Goal: Check status: Check status

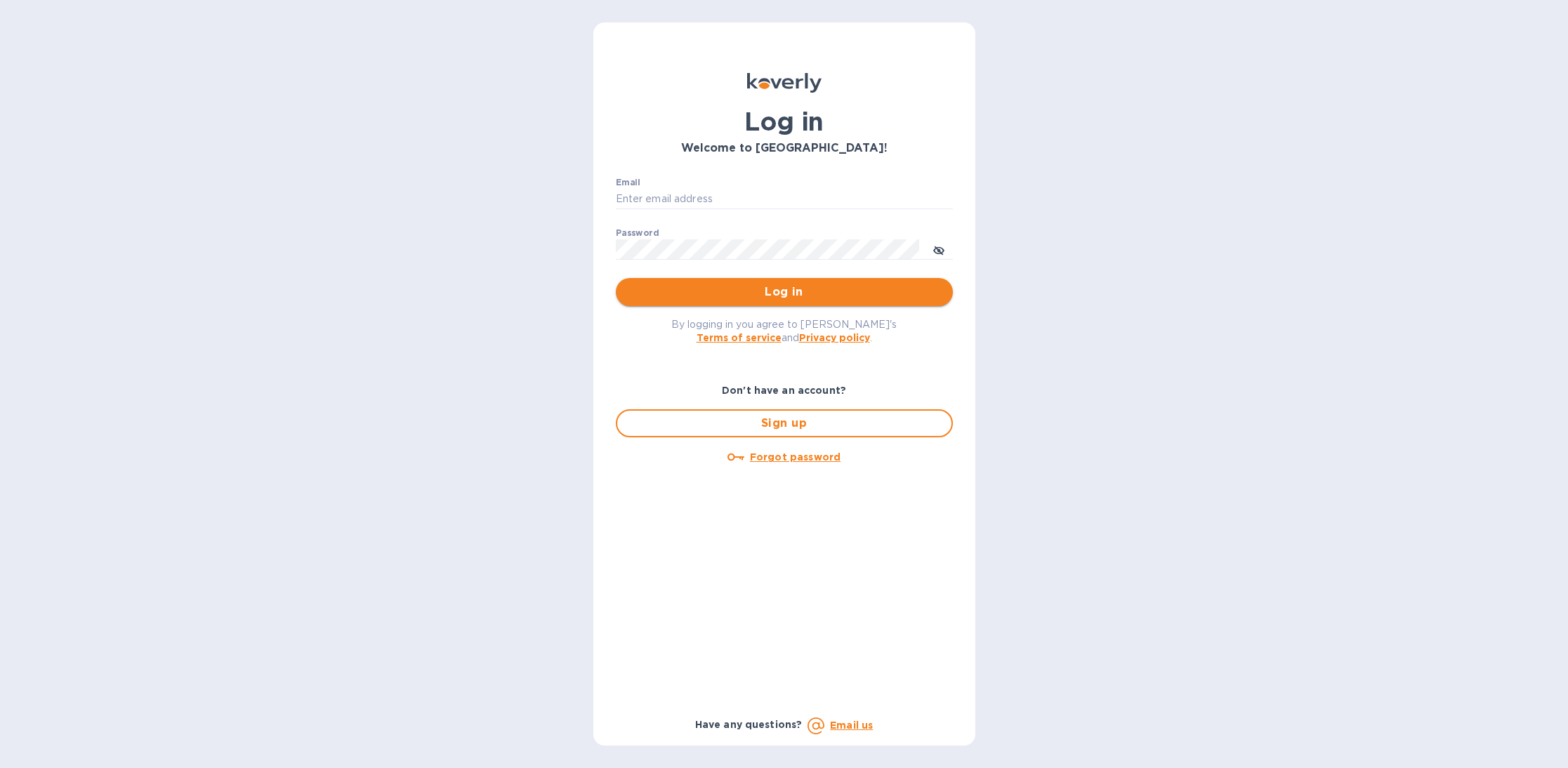
type input "b@[DOMAIN_NAME]"
click at [705, 297] on span "Log in" at bounding box center [784, 292] width 315 height 17
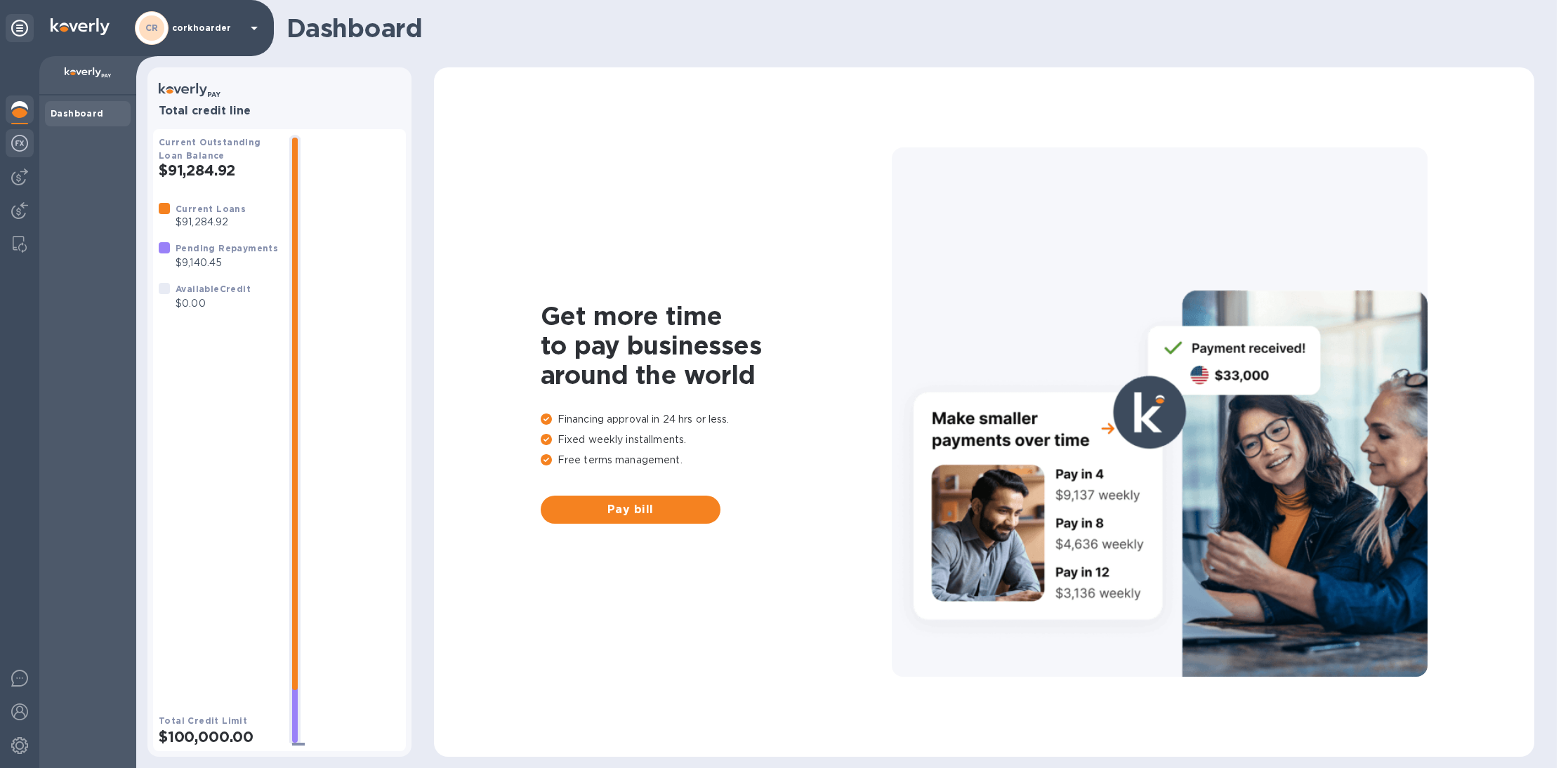
click at [24, 158] on div at bounding box center [19, 145] width 28 height 31
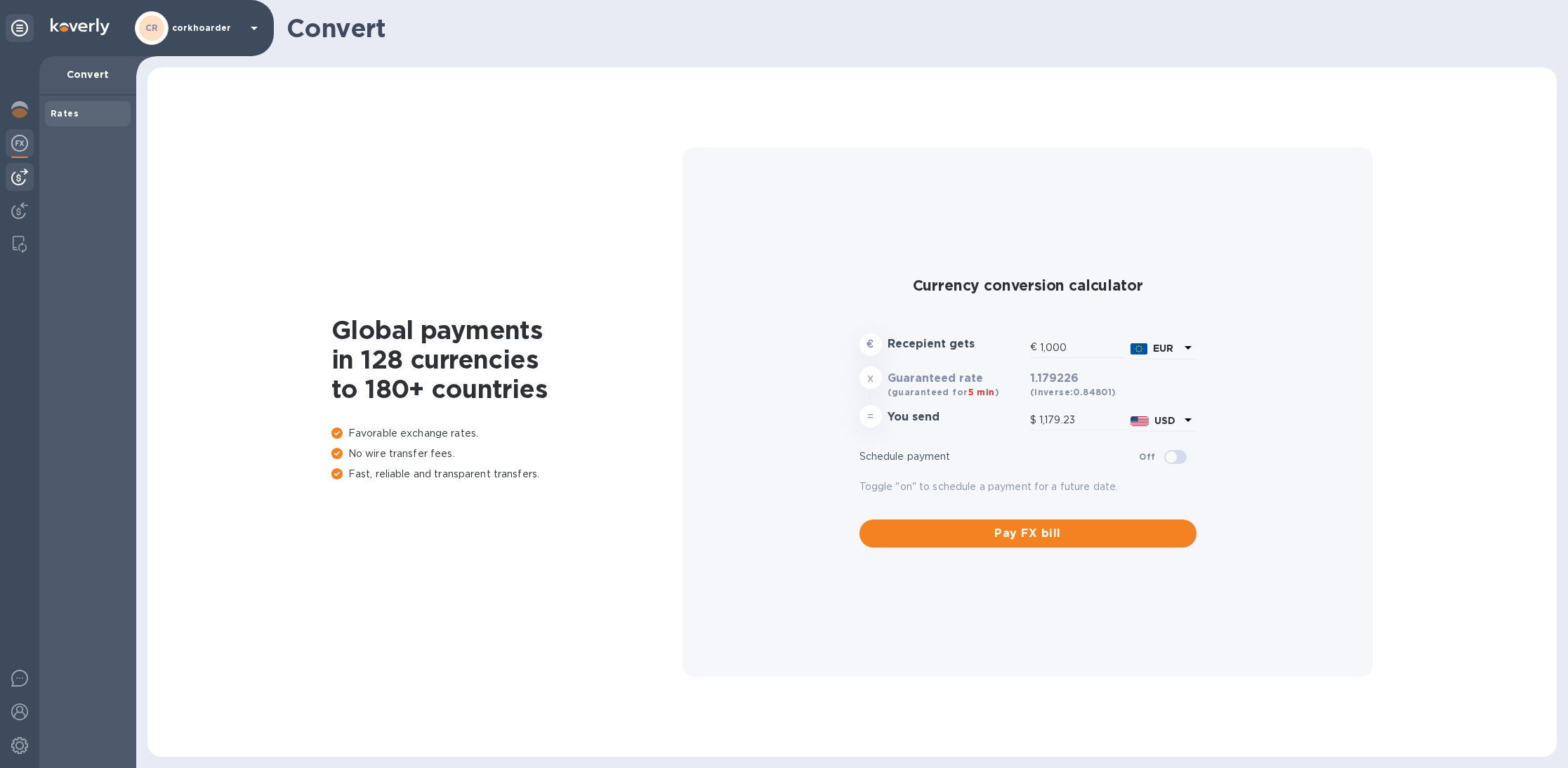
click at [22, 178] on img at bounding box center [20, 177] width 17 height 17
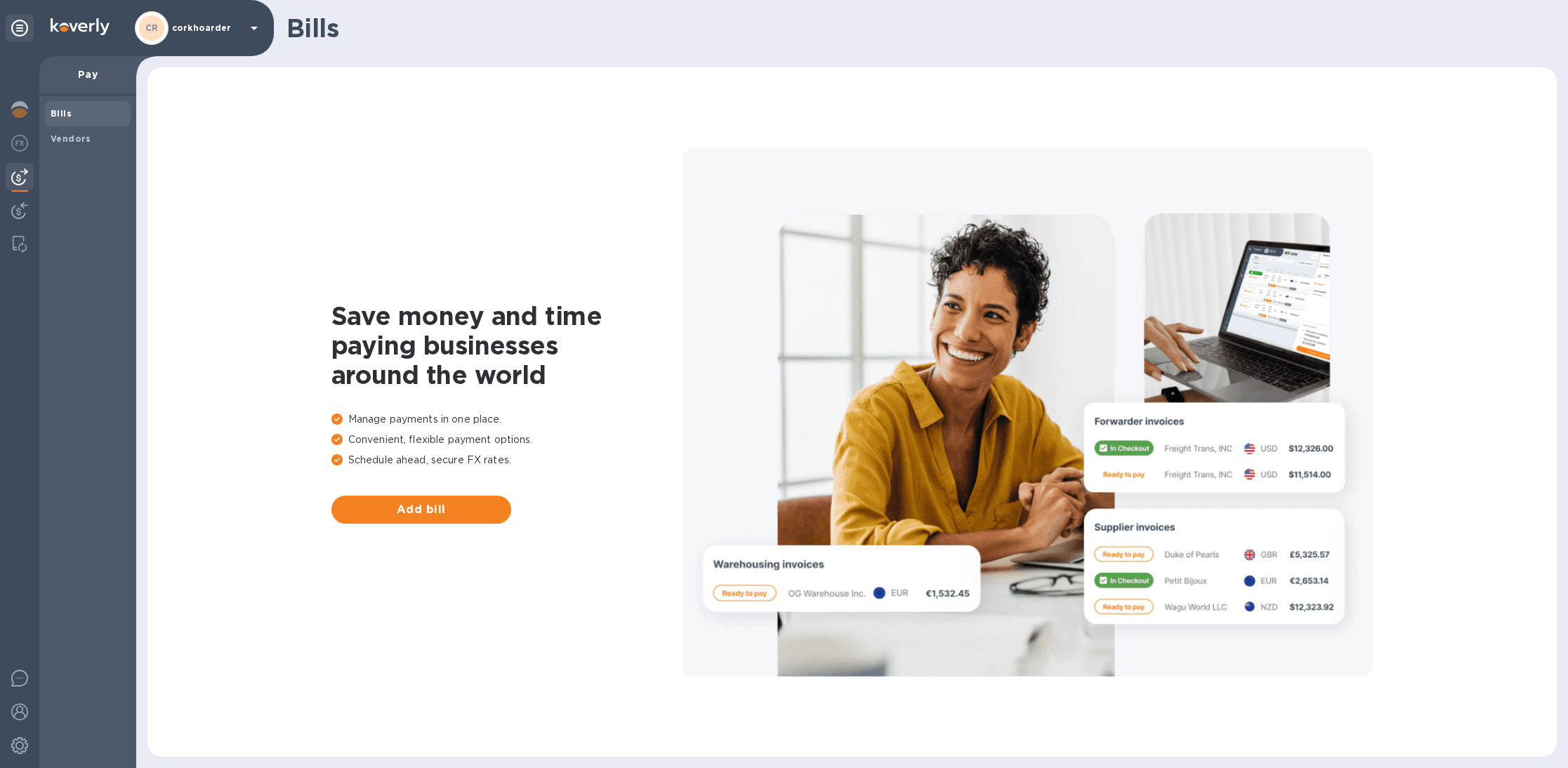
click at [2, 206] on div at bounding box center [20, 412] width 40 height 712
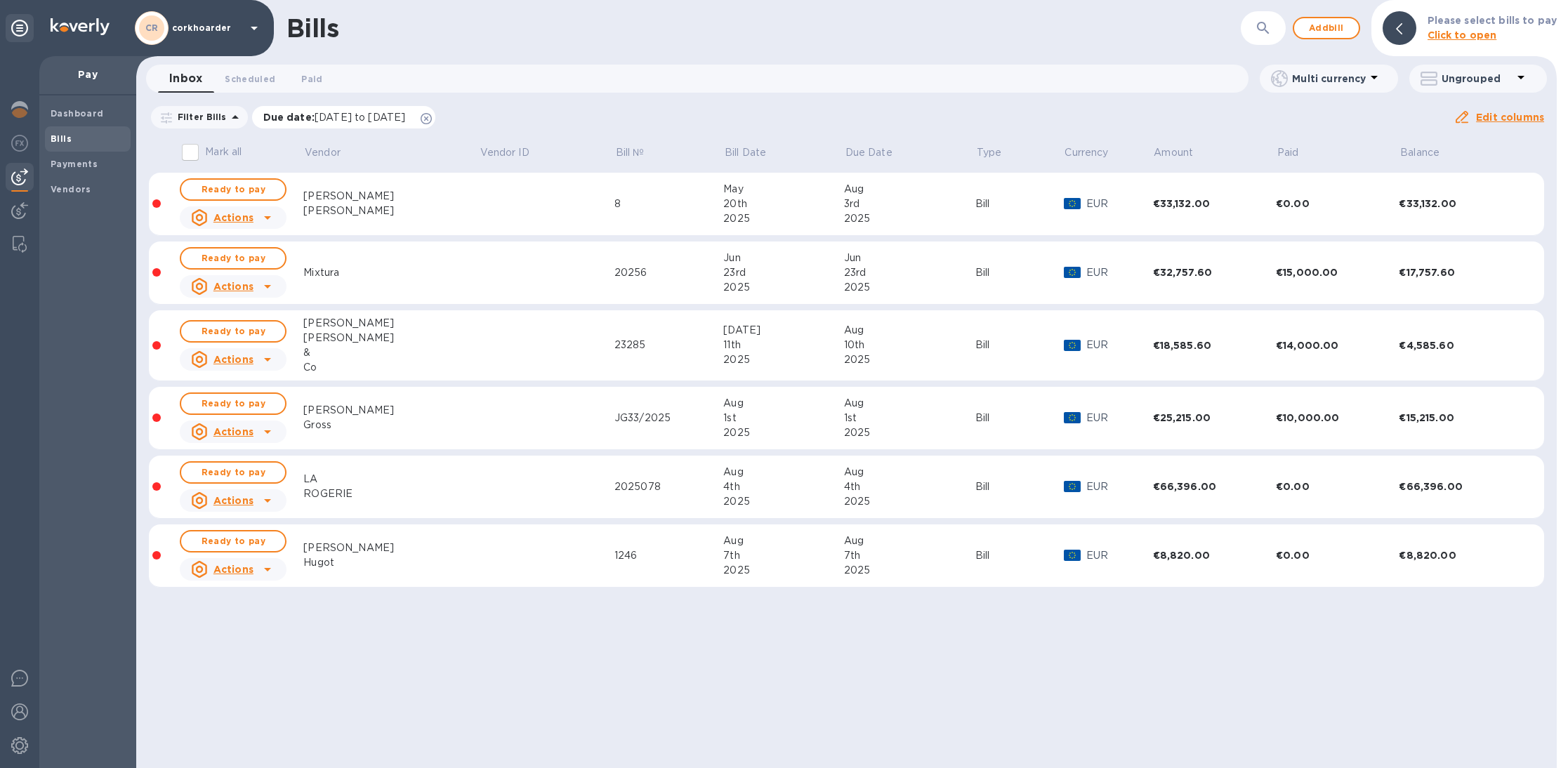
click at [432, 117] on icon at bounding box center [426, 118] width 11 height 11
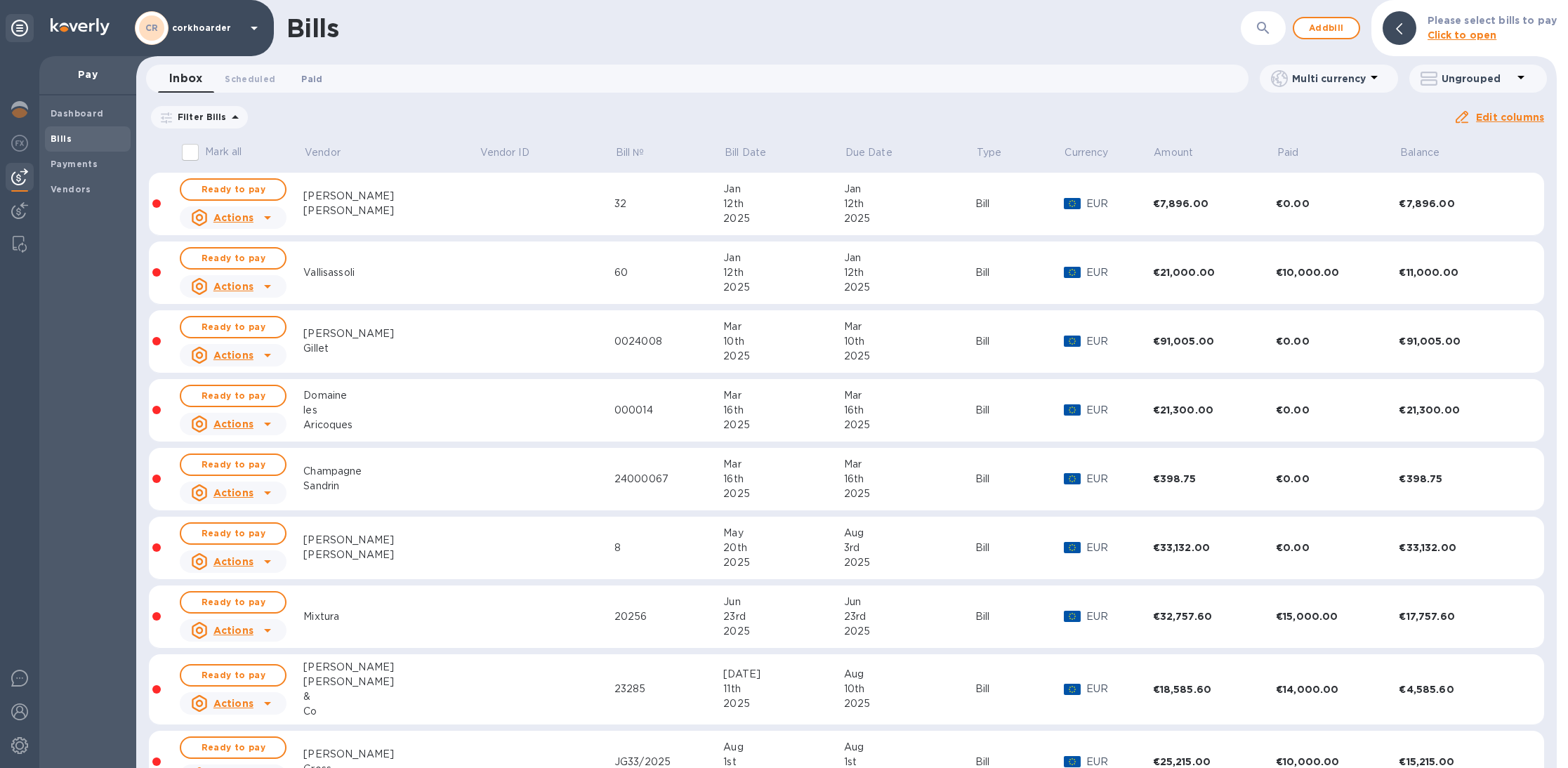
click at [308, 76] on span "Paid 0" at bounding box center [312, 78] width 21 height 14
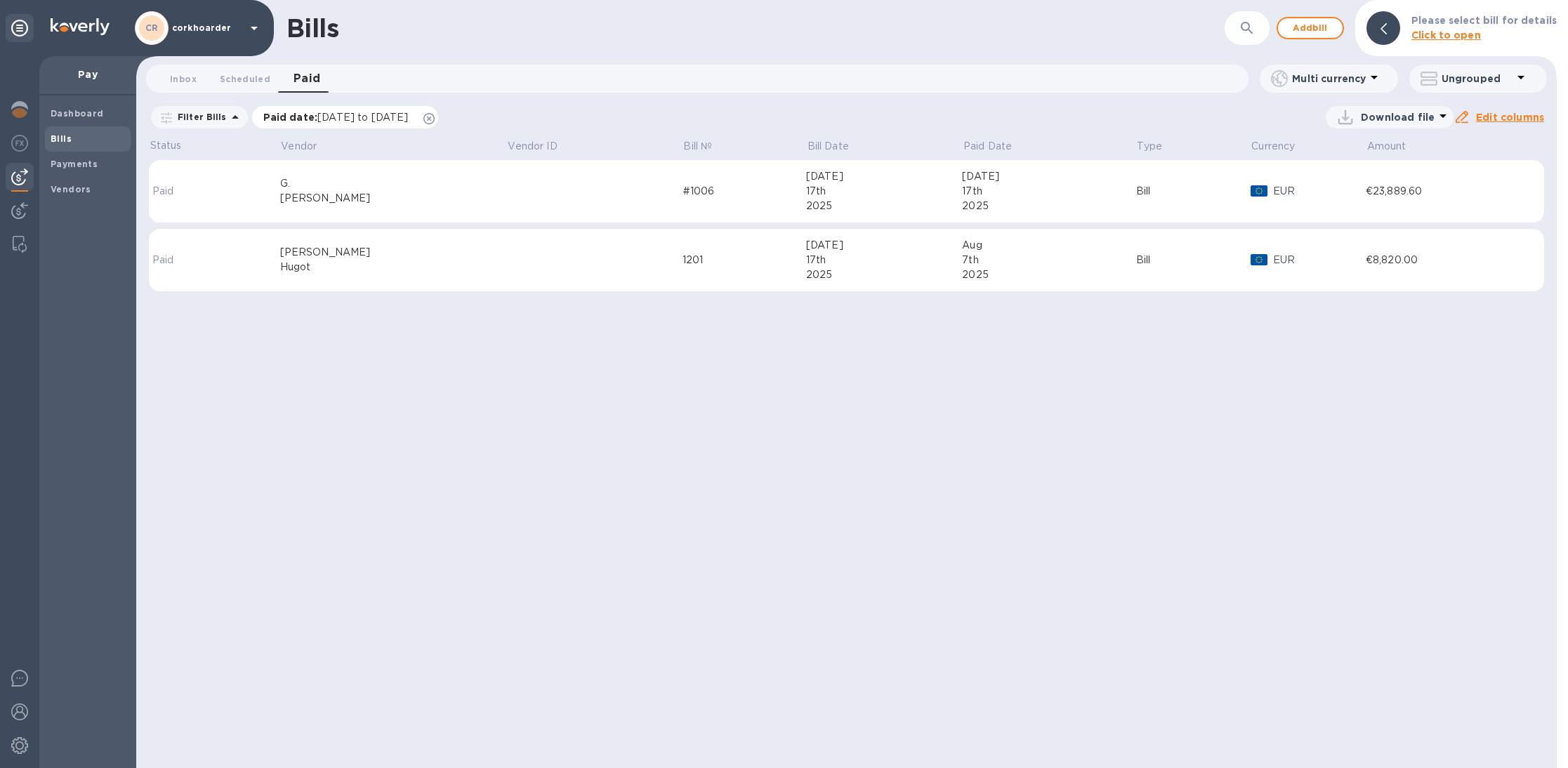
drag, startPoint x: 468, startPoint y: 120, endPoint x: 489, endPoint y: 111, distance: 22.8
click at [489, 111] on div "Filter Bills Paid date : [DATE] to [DATE] Amount Download file" at bounding box center [801, 117] width 1305 height 27
click at [507, 165] on td at bounding box center [595, 191] width 175 height 63
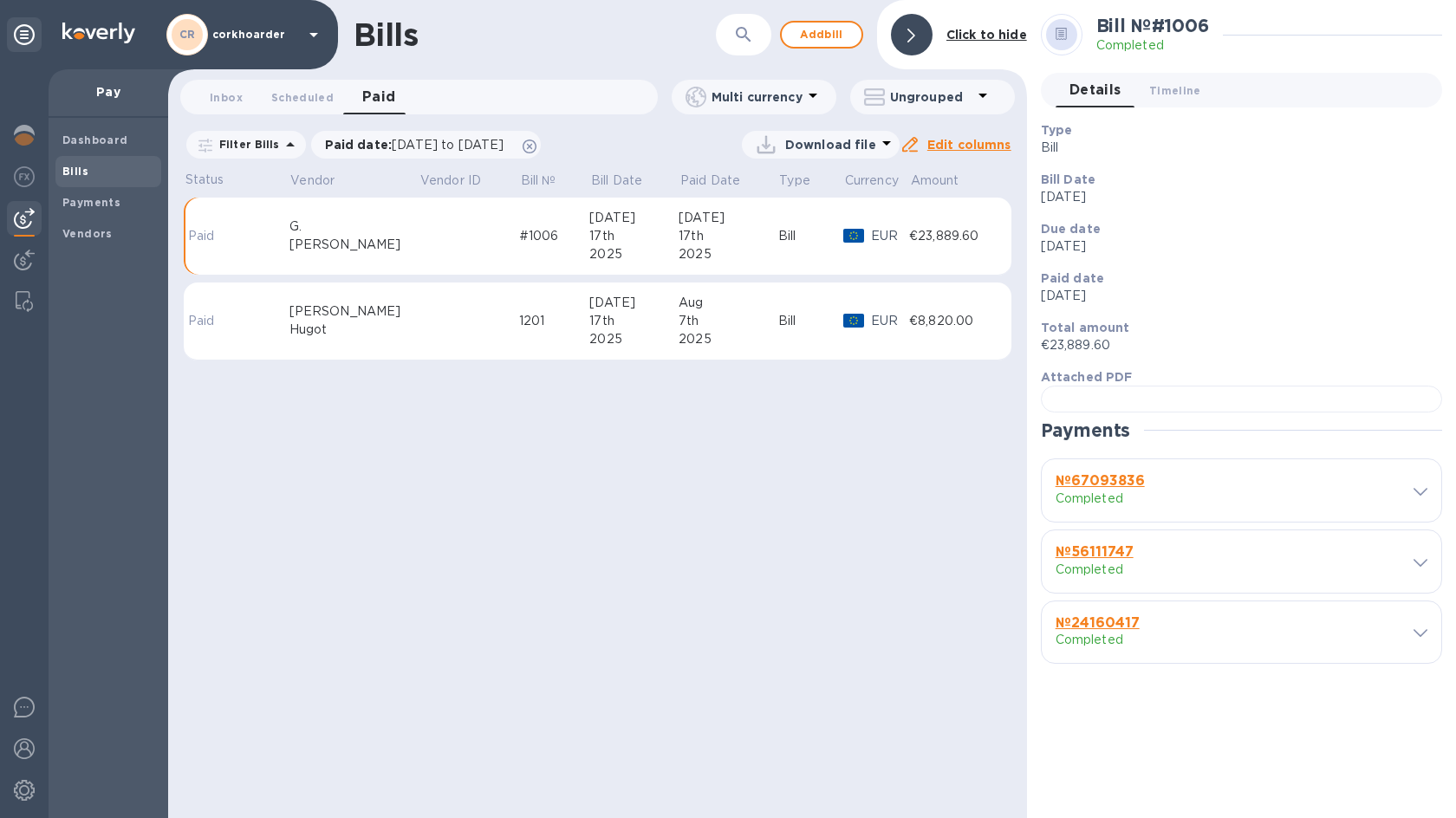
scroll to position [411, 0]
click at [1401, 499] on div at bounding box center [1411, 491] width 31 height 17
click at [1413, 496] on icon at bounding box center [1419, 492] width 14 height 8
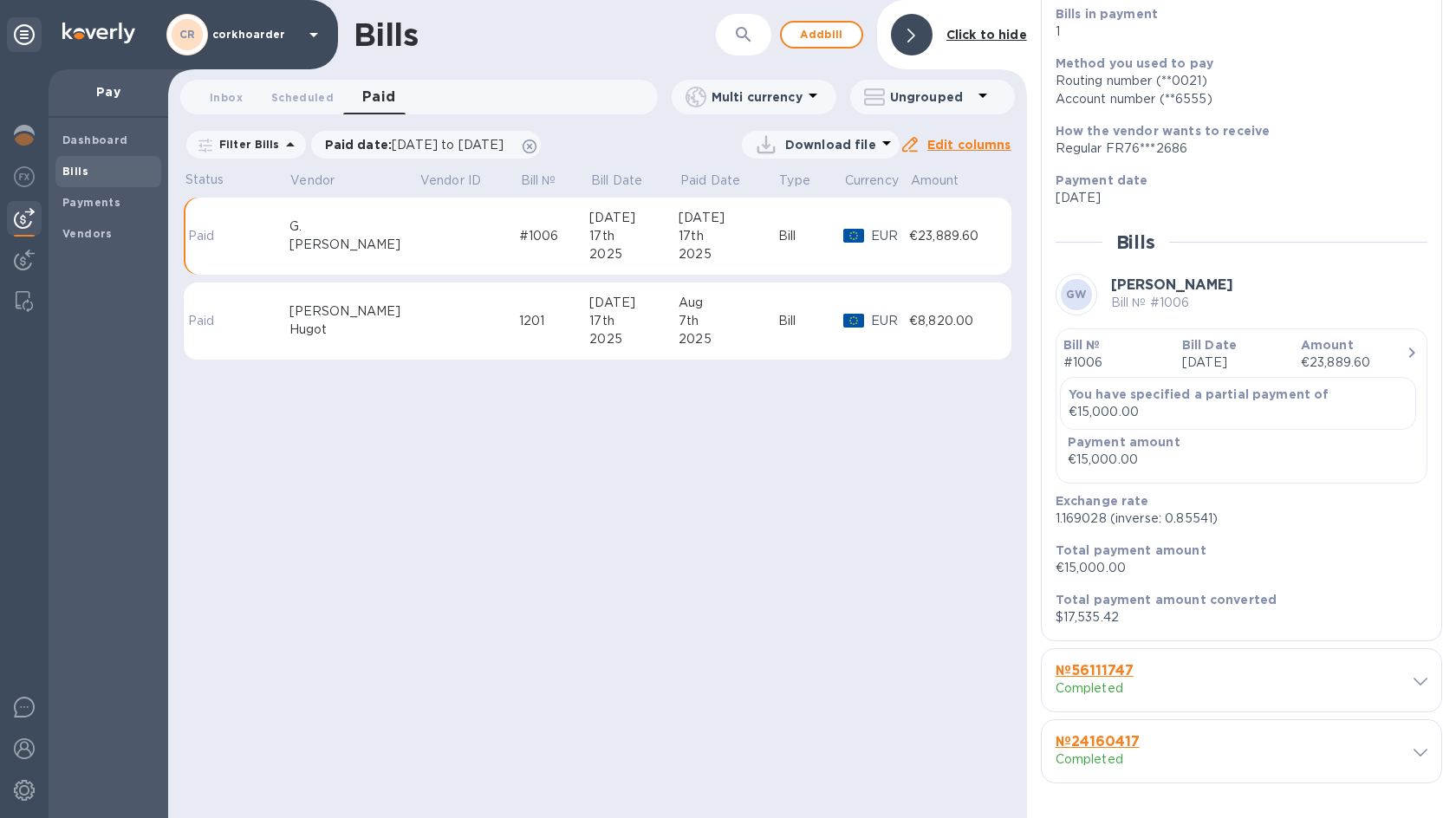
scroll to position [1046, 0]
click at [1096, 556] on b "Total payment amount" at bounding box center [1131, 550] width 150 height 14
click at [1092, 569] on p "€15,000.00" at bounding box center [1234, 567] width 357 height 18
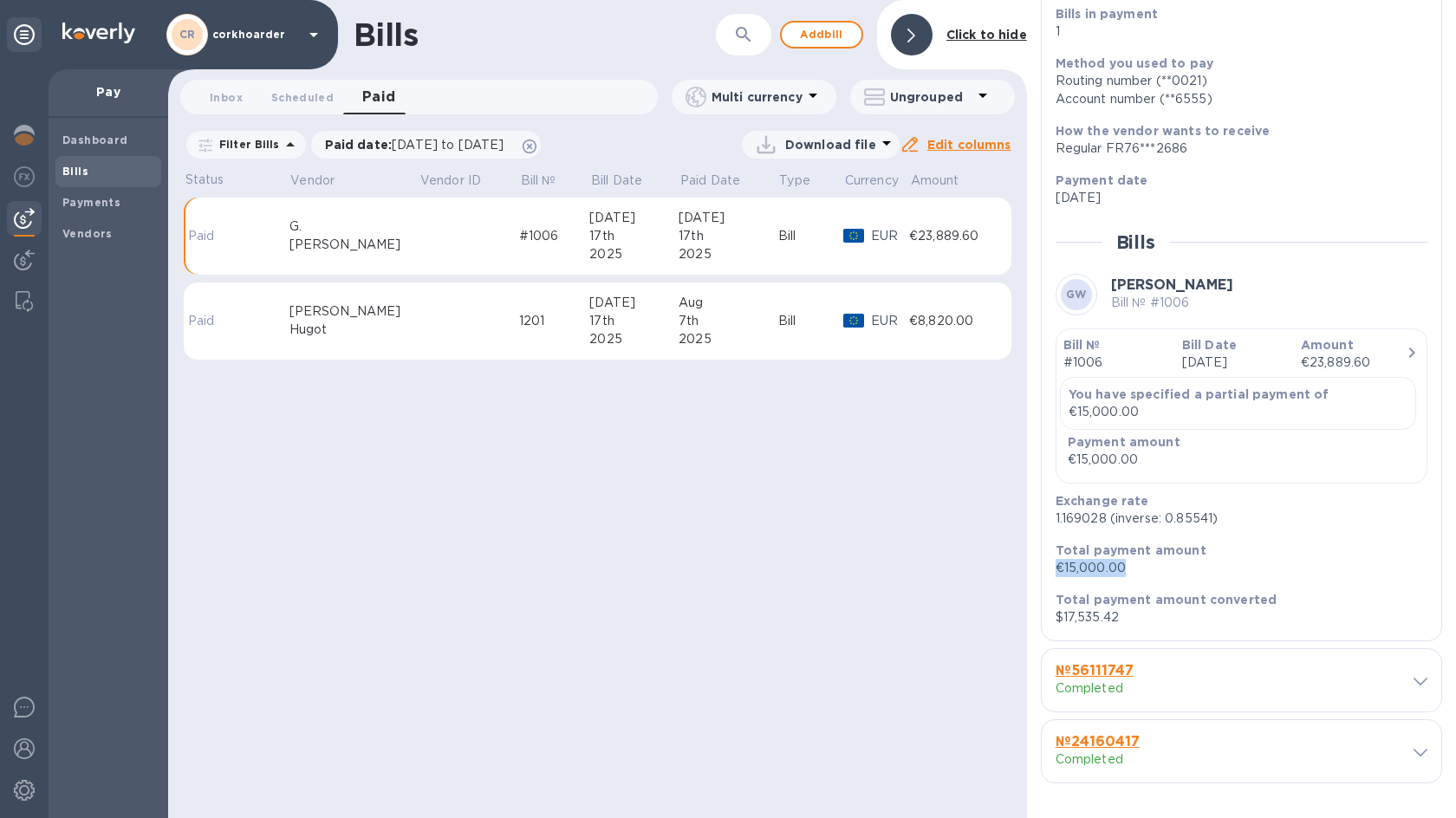
copy p "€15,000.00"
click at [1090, 610] on p "$17,535.42" at bounding box center [1234, 617] width 357 height 18
copy p "17,535.42"
click at [1413, 675] on span at bounding box center [1419, 681] width 14 height 17
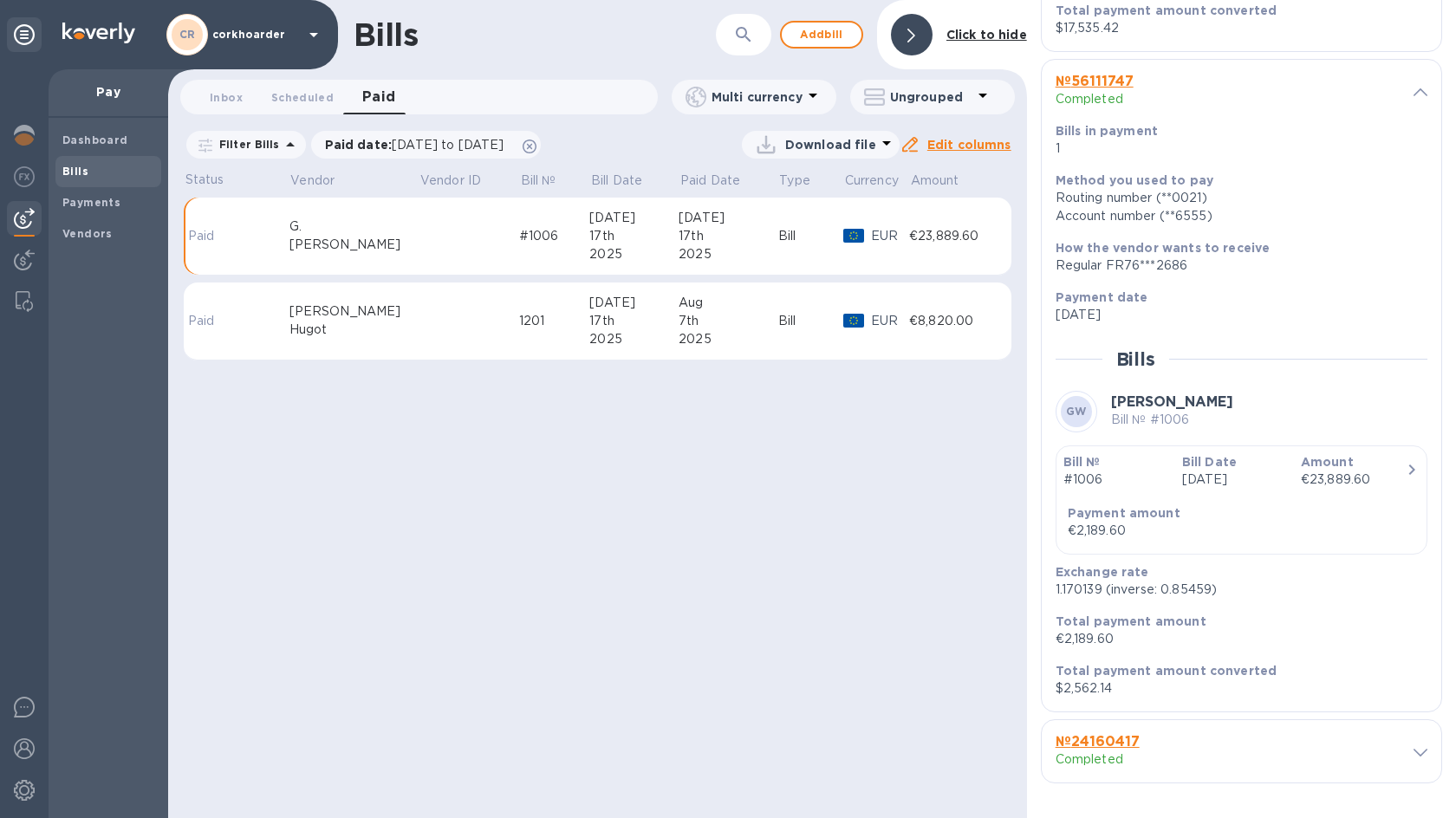
scroll to position [1634, 0]
click at [1094, 632] on p "€2,189.60" at bounding box center [1234, 638] width 357 height 18
drag, startPoint x: 1094, startPoint y: 632, endPoint x: 1072, endPoint y: 631, distance: 22.0
click at [1094, 632] on p "€2,189.60" at bounding box center [1234, 638] width 357 height 18
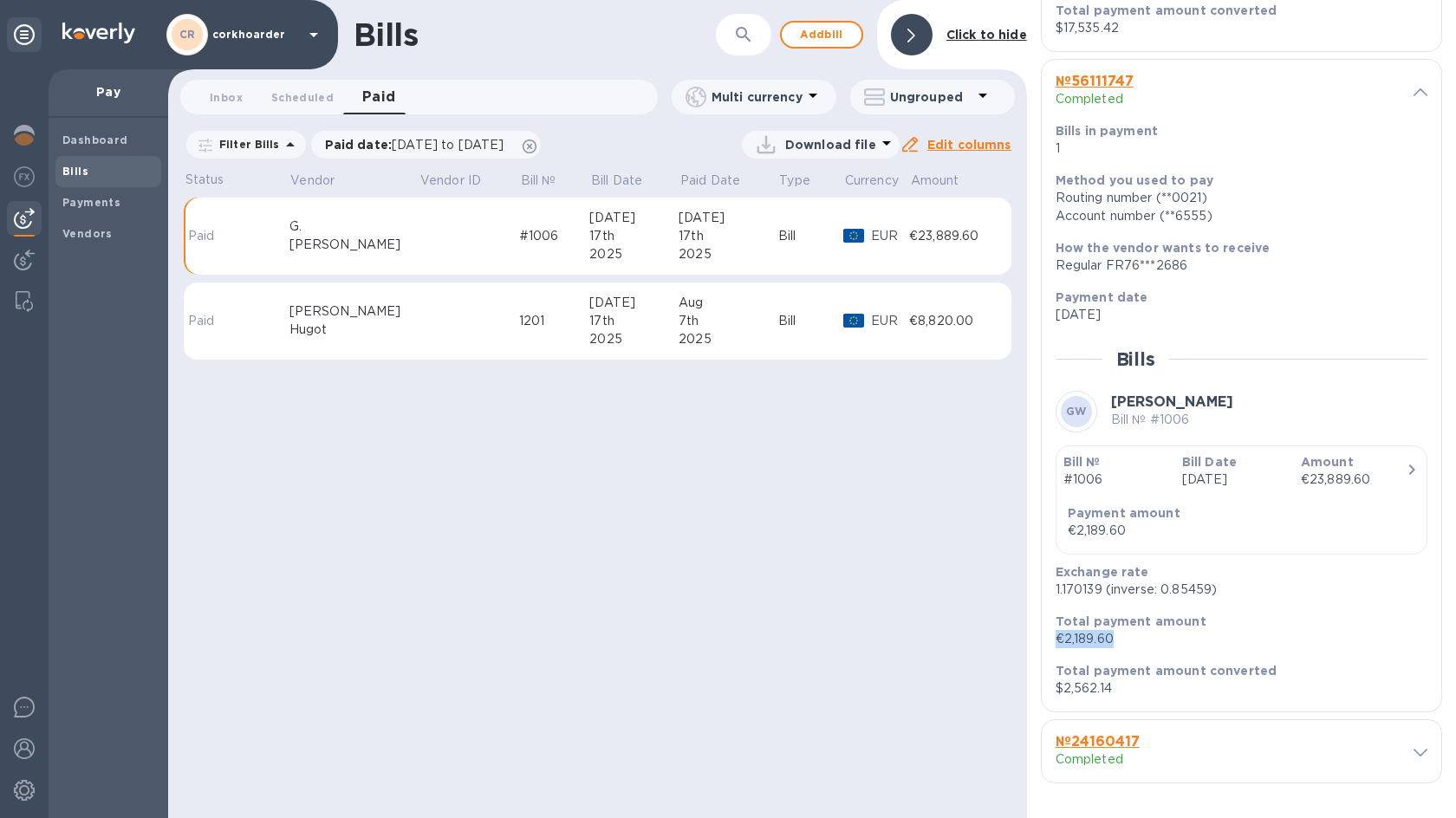
copy p "€2,189.60"
click at [1093, 691] on p "$2,562.14" at bounding box center [1234, 687] width 357 height 18
copy div "$2,562.14"
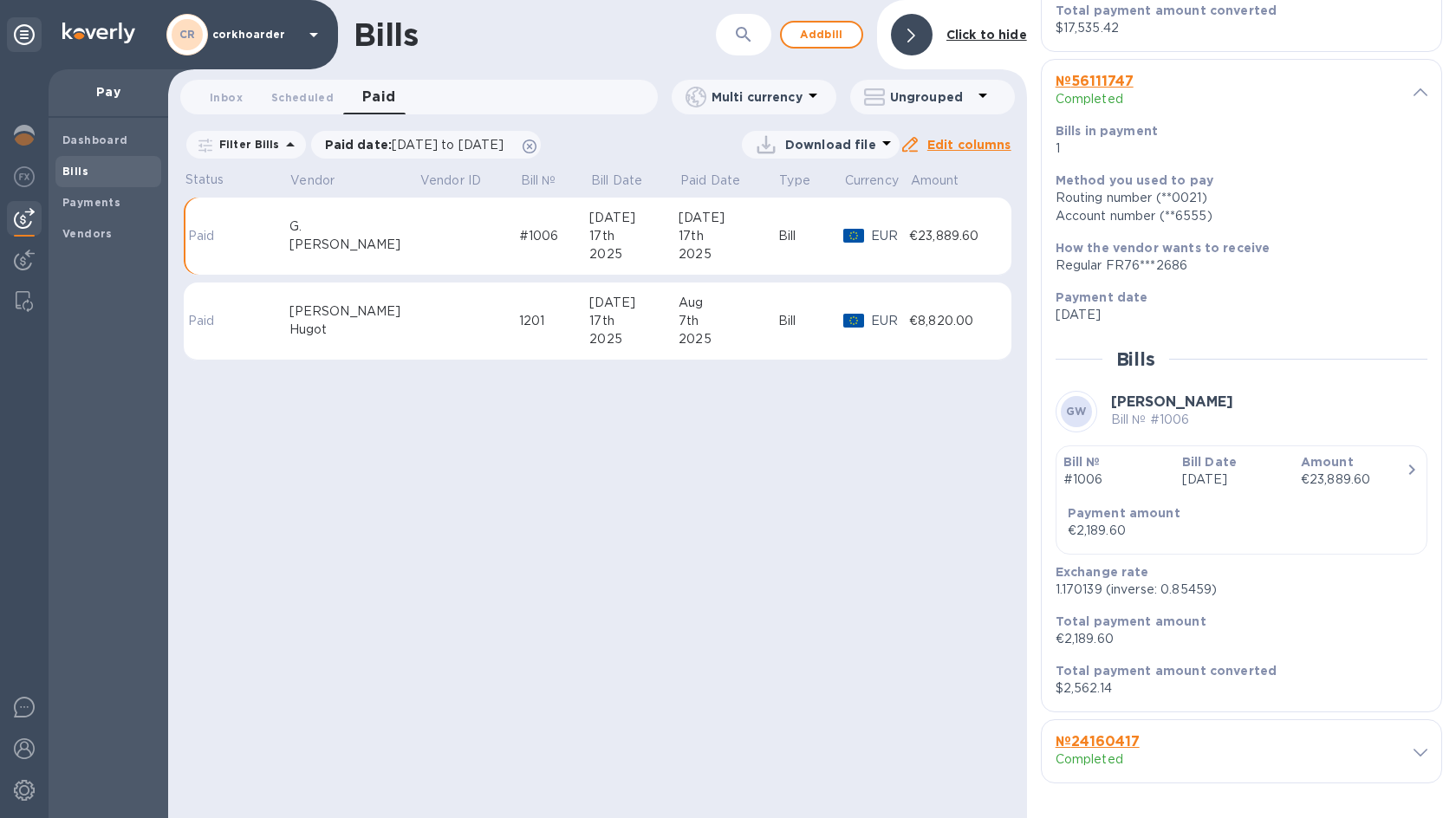
click at [1414, 758] on span at bounding box center [1419, 751] width 14 height 17
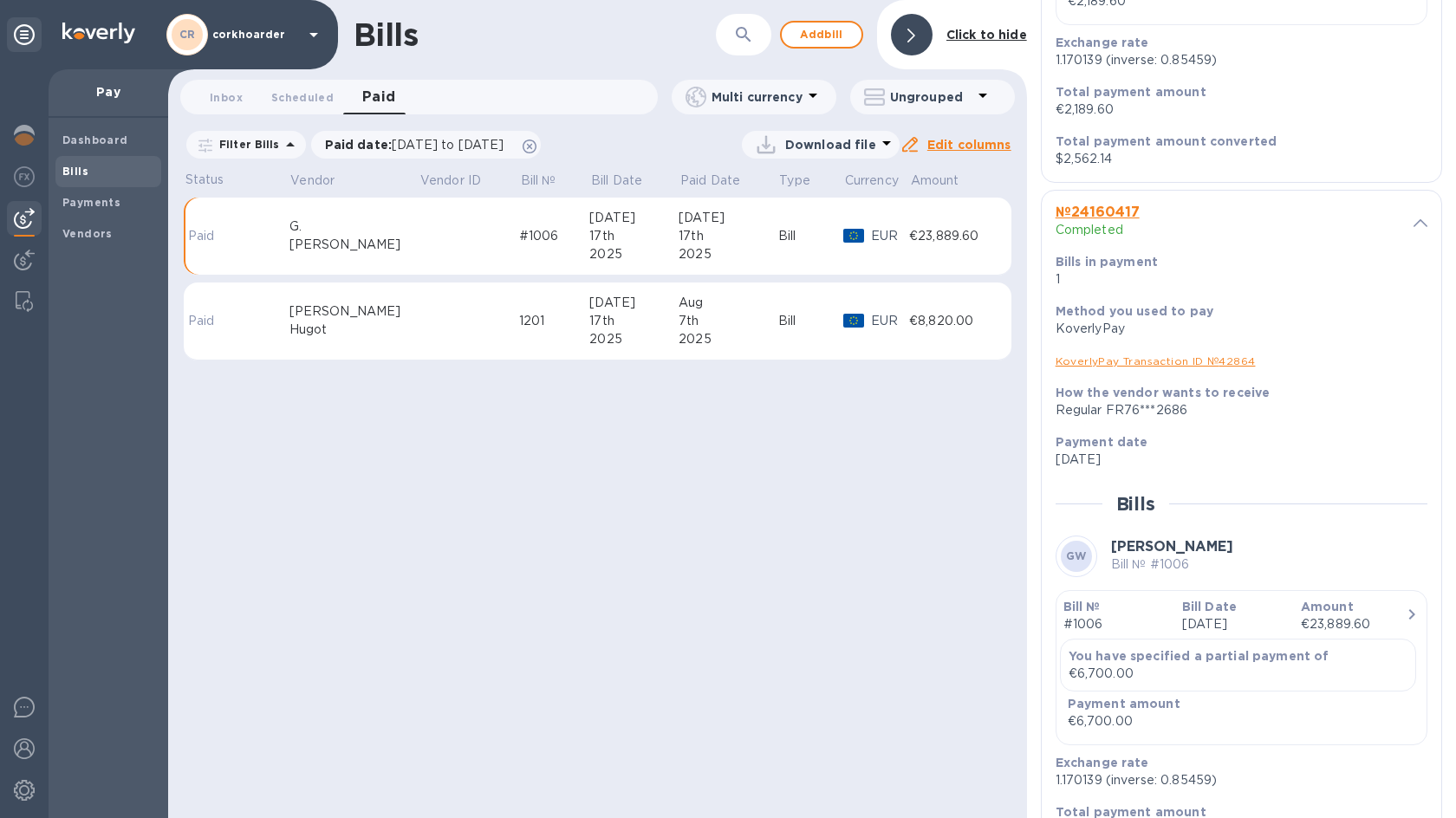
scroll to position [2284, 0]
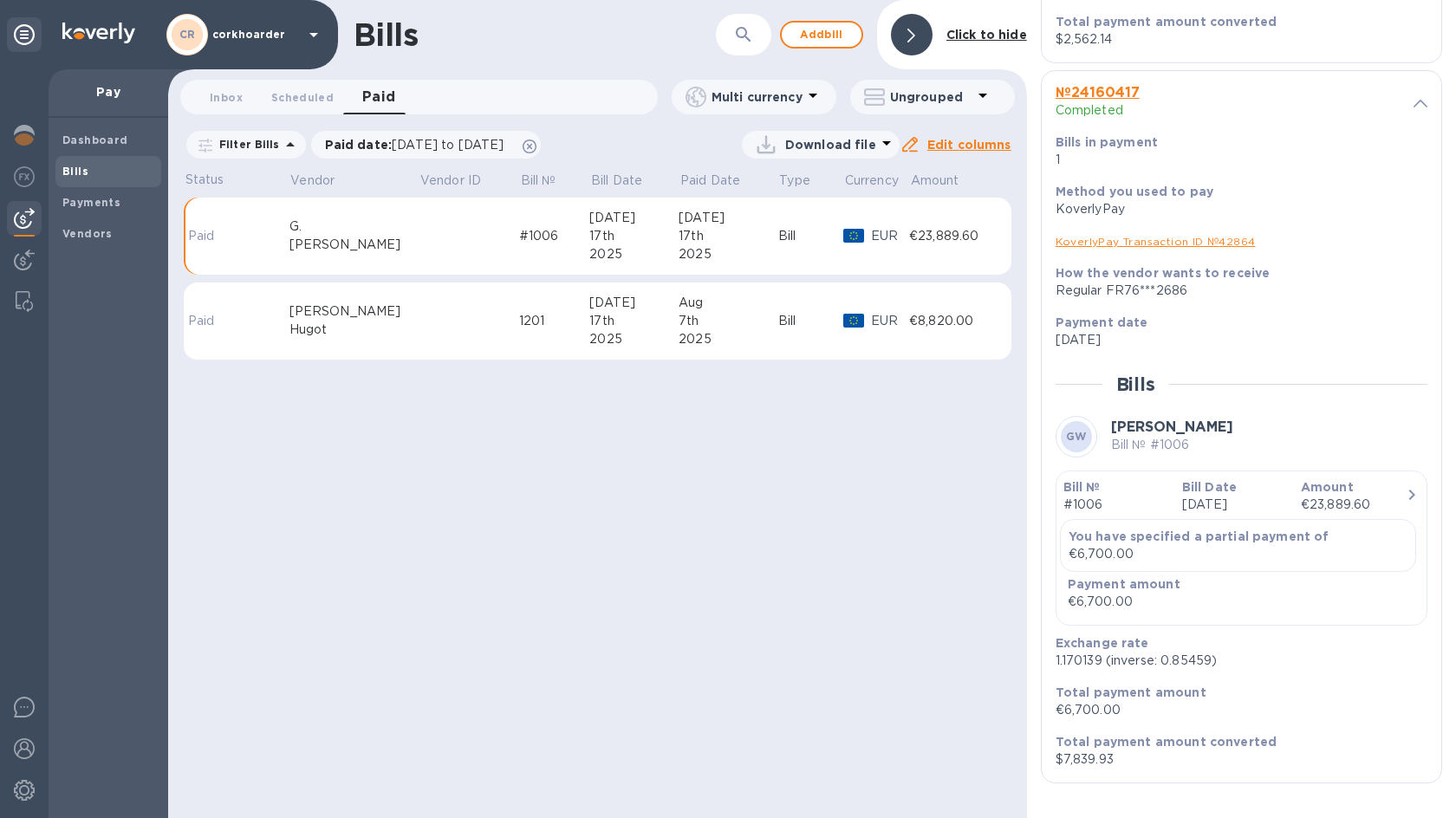
click at [1083, 712] on p "€6,700.00" at bounding box center [1234, 709] width 357 height 18
drag, startPoint x: 1083, startPoint y: 712, endPoint x: 863, endPoint y: 674, distance: 223.3
click at [1083, 712] on p "€6,700.00" at bounding box center [1234, 709] width 357 height 18
copy p "€6,700.00"
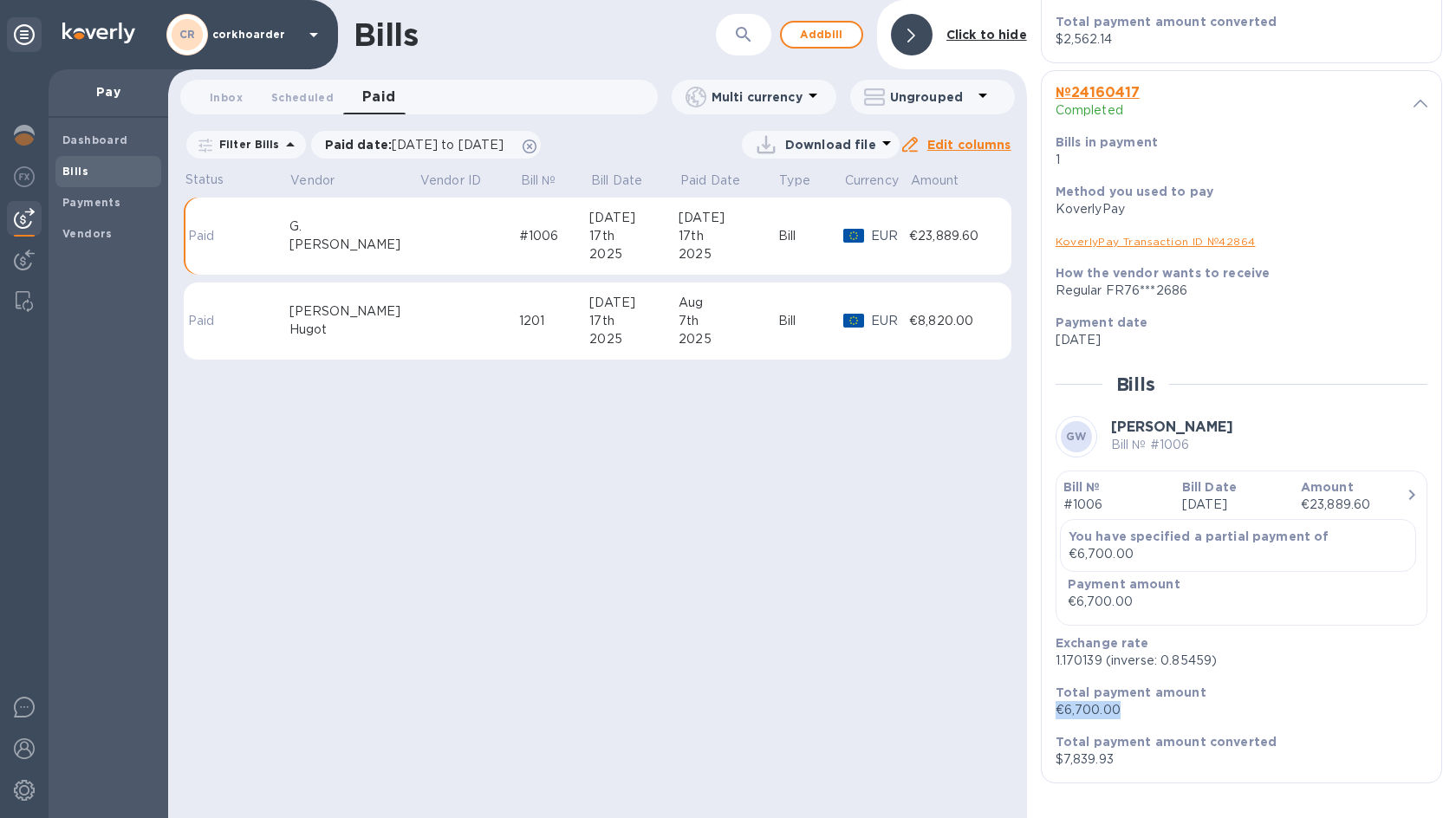
click at [1088, 762] on p "$7,839.93" at bounding box center [1234, 759] width 357 height 18
copy p "$7,839.93"
drag, startPoint x: 83, startPoint y: 144, endPoint x: 17, endPoint y: 137, distance: 66.4
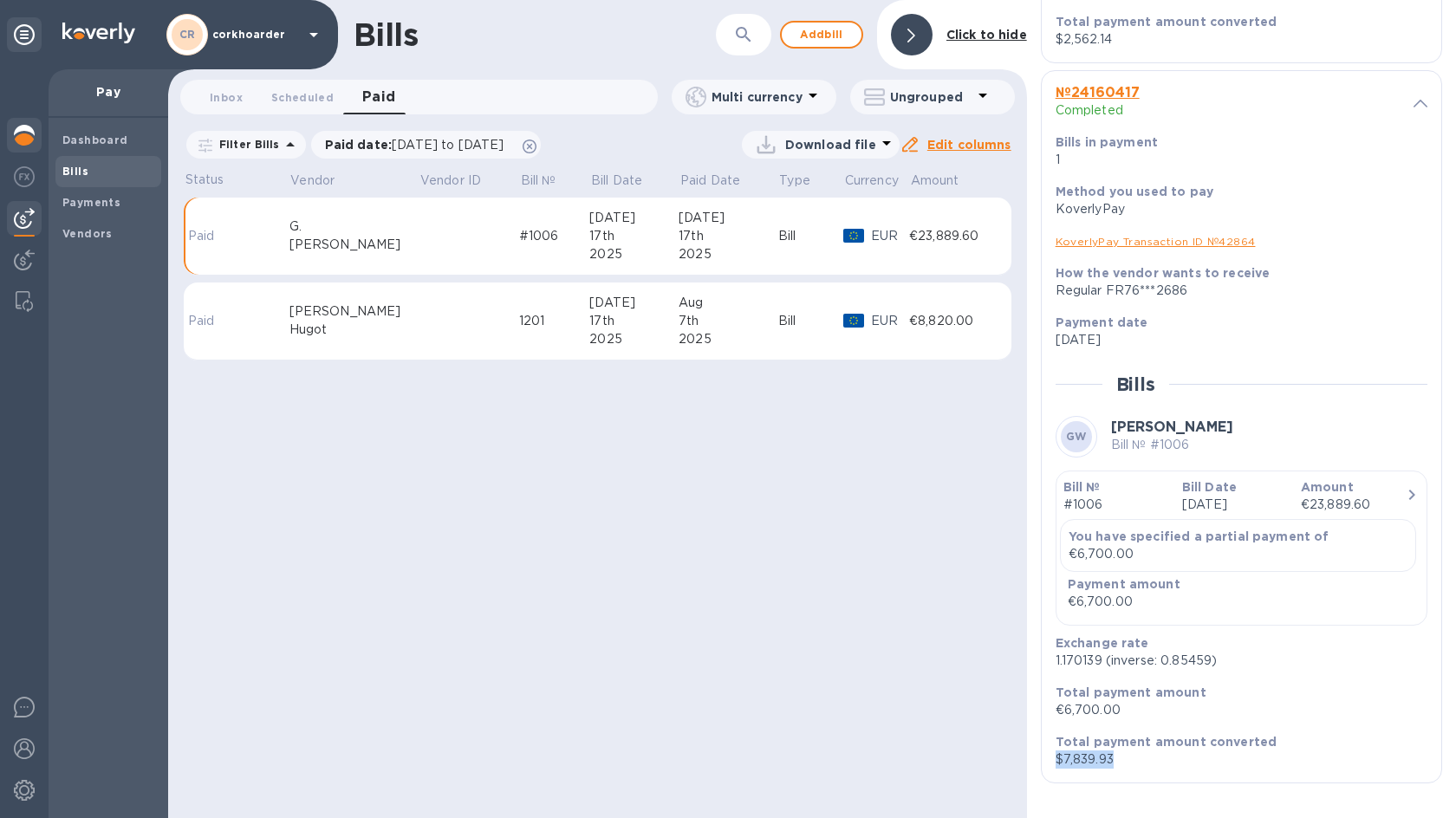
click at [83, 144] on b "Dashboard" at bounding box center [95, 140] width 66 height 13
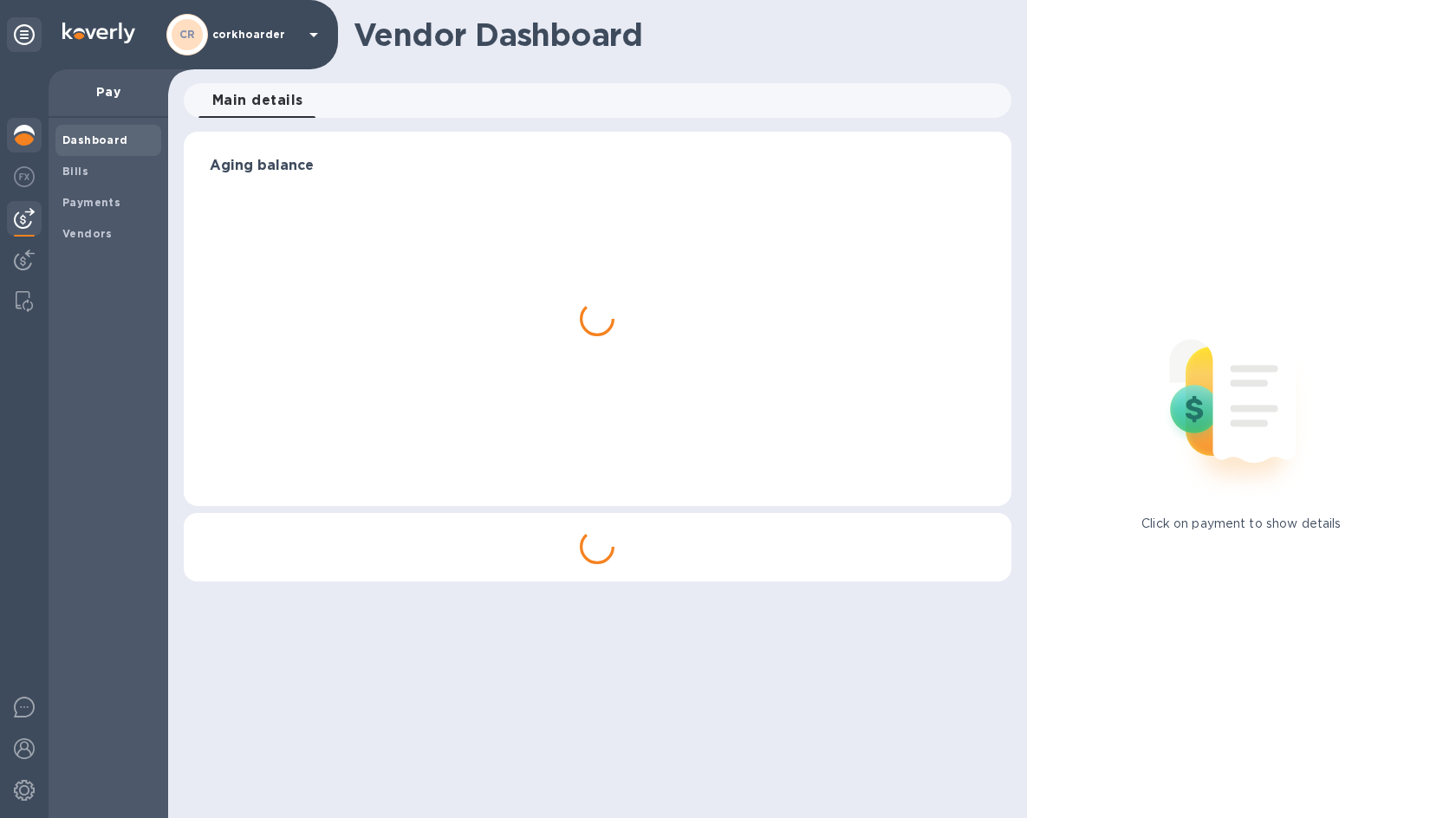
click at [17, 137] on img at bounding box center [24, 135] width 21 height 21
